Goal: Communication & Community: Answer question/provide support

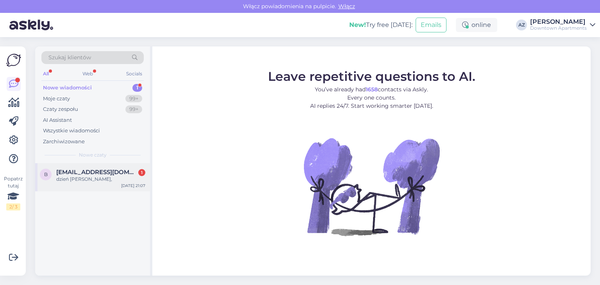
click at [93, 174] on span "[EMAIL_ADDRESS][DOMAIN_NAME]" at bounding box center [96, 172] width 81 height 7
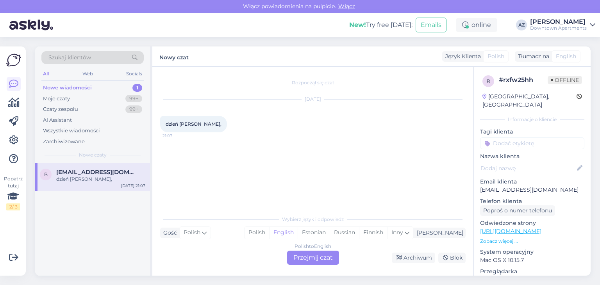
click at [326, 257] on div "Polish to English Przejmij czat" at bounding box center [313, 258] width 52 height 14
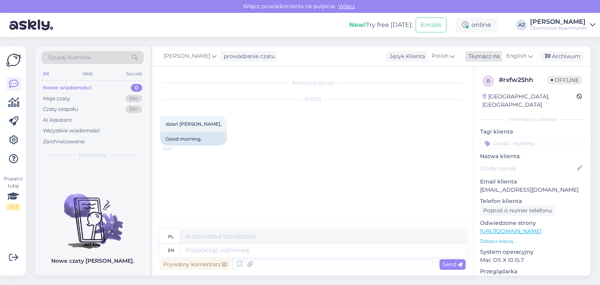
click at [517, 56] on span "English" at bounding box center [516, 56] width 20 height 9
type input "pol"
click at [477, 93] on link "Polish" at bounding box center [501, 91] width 86 height 12
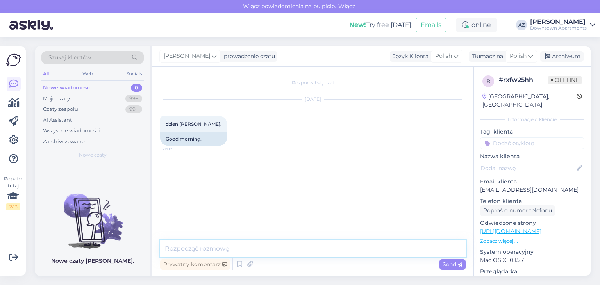
click at [211, 248] on textarea at bounding box center [312, 249] width 305 height 16
type textarea "Dzień dobry"
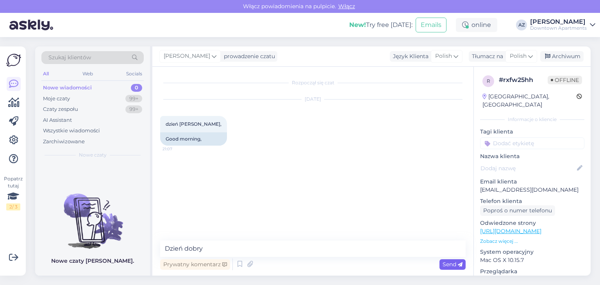
click at [452, 266] on span "Send" at bounding box center [453, 264] width 20 height 7
